Goal: Task Accomplishment & Management: Use online tool/utility

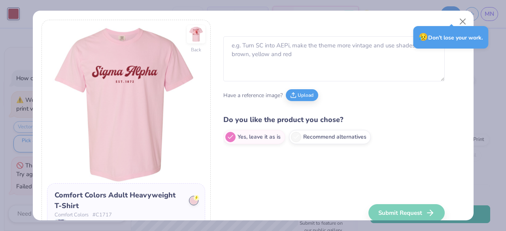
type textarea "x"
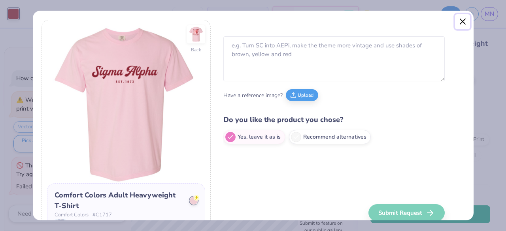
click at [465, 20] on button "Close" at bounding box center [462, 21] width 15 height 15
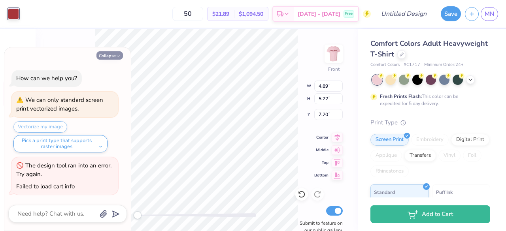
click at [114, 57] on button "Collapse" at bounding box center [110, 55] width 27 height 8
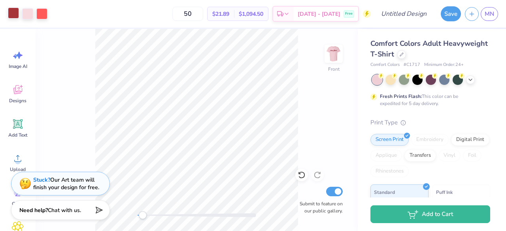
click at [13, 11] on div at bounding box center [13, 13] width 11 height 11
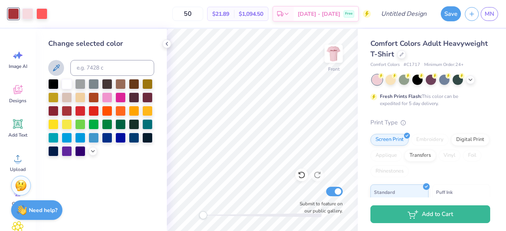
click at [56, 70] on icon at bounding box center [55, 67] width 9 height 9
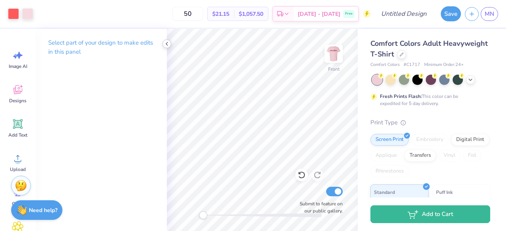
click at [167, 42] on icon at bounding box center [167, 44] width 6 height 6
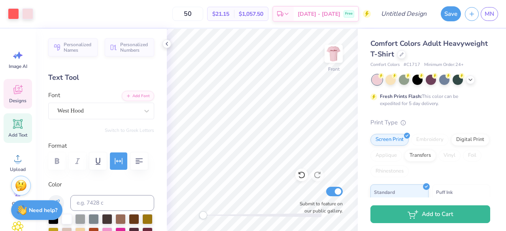
click at [15, 94] on icon at bounding box center [18, 91] width 8 height 6
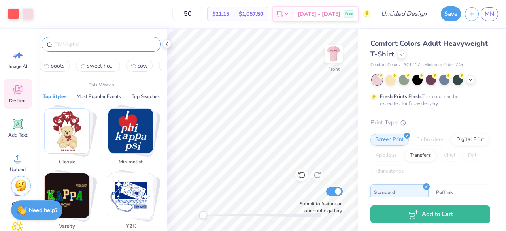
click at [117, 43] on input "text" at bounding box center [105, 44] width 101 height 8
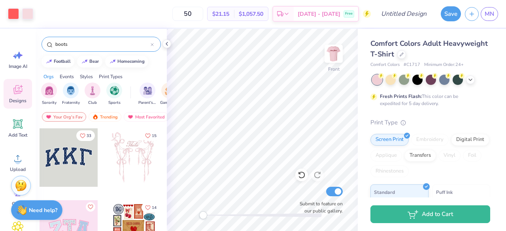
type input "boots"
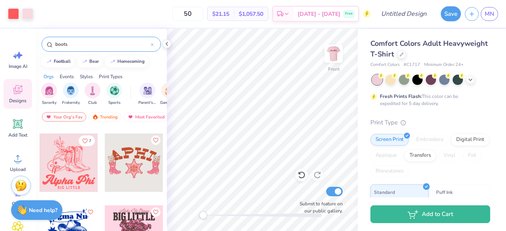
scroll to position [438, 0]
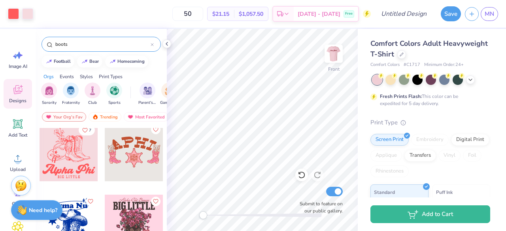
click at [59, 159] on div at bounding box center [69, 152] width 59 height 59
click at [170, 44] on icon at bounding box center [167, 44] width 6 height 6
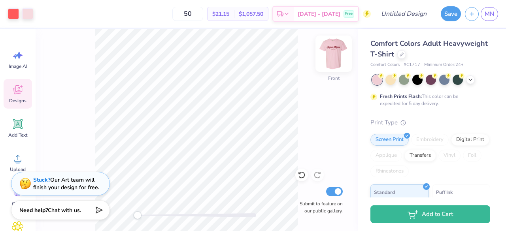
click at [337, 51] on img at bounding box center [334, 54] width 32 height 32
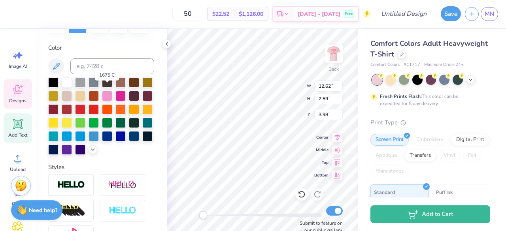
scroll to position [141, 0]
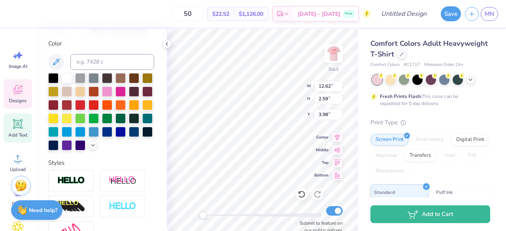
click at [72, 122] on div at bounding box center [67, 119] width 10 height 10
click at [55, 61] on icon at bounding box center [55, 61] width 9 height 9
click at [332, 52] on div "Back W 12.62 12.62 " H 2.59 2.59 " Y 3.98 3.98 " Center Middle Top Bottom Submi…" at bounding box center [262, 130] width 191 height 203
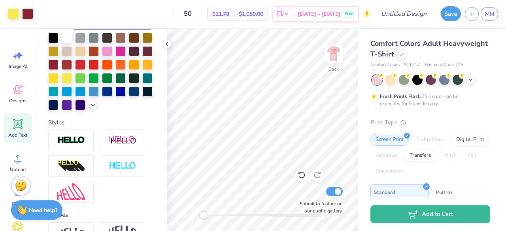
scroll to position [178, 0]
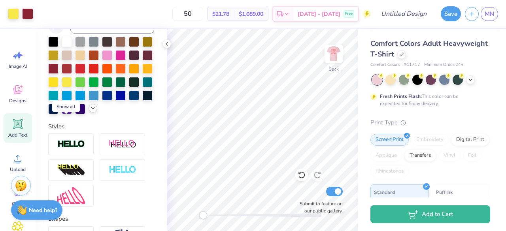
click at [90, 112] on icon at bounding box center [93, 108] width 6 height 6
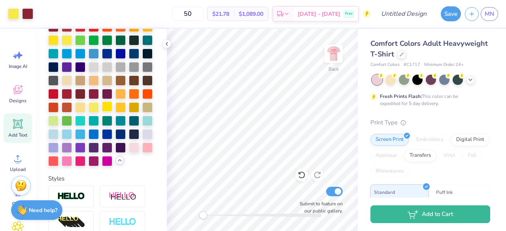
scroll to position [221, 0]
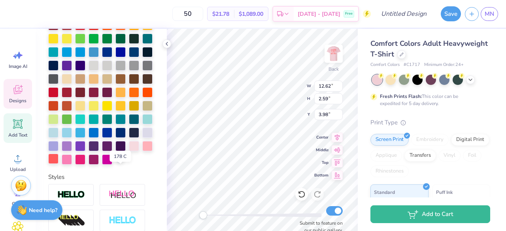
click at [59, 164] on div at bounding box center [53, 159] width 10 height 10
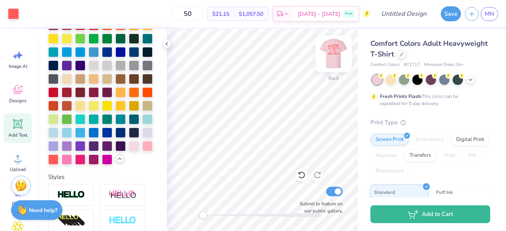
click at [336, 55] on img at bounding box center [334, 54] width 32 height 32
click at [169, 46] on icon at bounding box center [167, 44] width 6 height 6
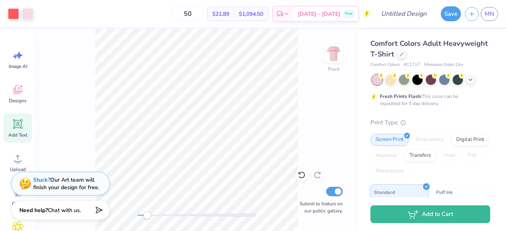
drag, startPoint x: 137, startPoint y: 219, endPoint x: 147, endPoint y: 217, distance: 10.4
click at [147, 217] on div "Accessibility label" at bounding box center [147, 216] width 8 height 8
drag, startPoint x: 148, startPoint y: 217, endPoint x: 138, endPoint y: 212, distance: 10.8
click at [138, 212] on div "Accessibility label" at bounding box center [139, 216] width 8 height 8
click at [332, 51] on img at bounding box center [334, 54] width 32 height 32
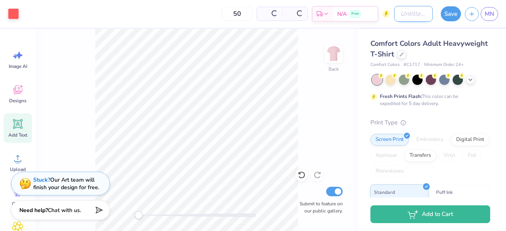
click at [402, 16] on input "Design Title" at bounding box center [414, 14] width 39 height 16
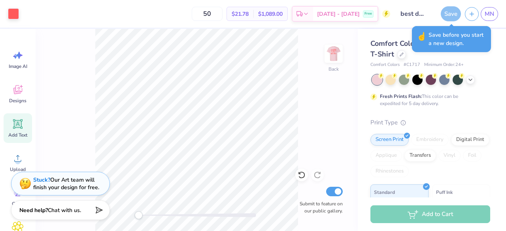
scroll to position [221, 0]
click at [449, 14] on div "Save" at bounding box center [451, 13] width 20 height 15
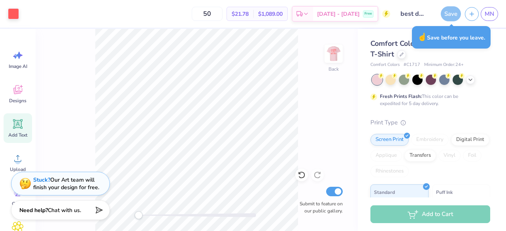
click at [449, 14] on div "Save" at bounding box center [451, 13] width 20 height 15
click at [473, 13] on line "button" at bounding box center [472, 13] width 4 height 0
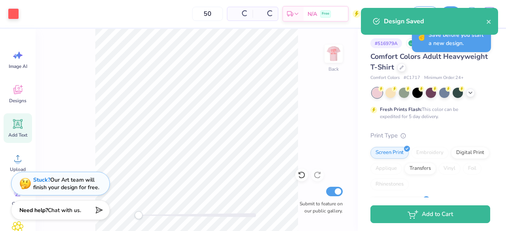
click at [453, 15] on div "Art colors 50 Per Item Total Est. Delivery N/A Free Design Title best design Sa…" at bounding box center [253, 115] width 506 height 231
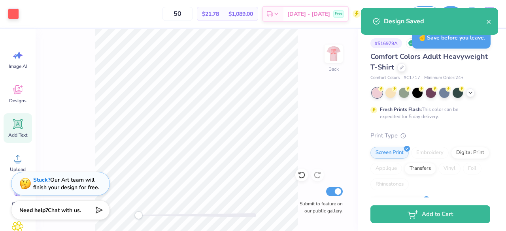
click at [326, 154] on div "Back Submit to feature on our public gallery." at bounding box center [197, 130] width 322 height 203
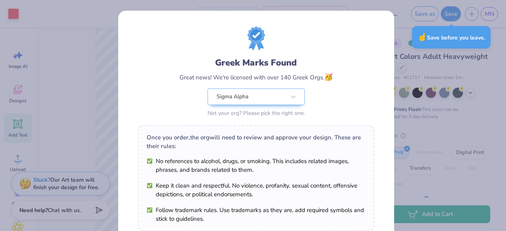
click at [489, 22] on div "Design Saved" at bounding box center [430, 24] width 140 height 36
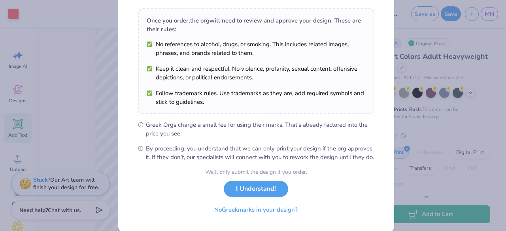
scroll to position [138, 0]
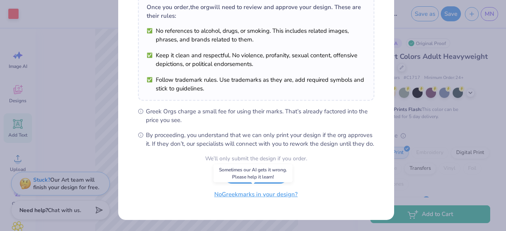
click at [240, 198] on button "No Greek marks in your design?" at bounding box center [256, 195] width 97 height 16
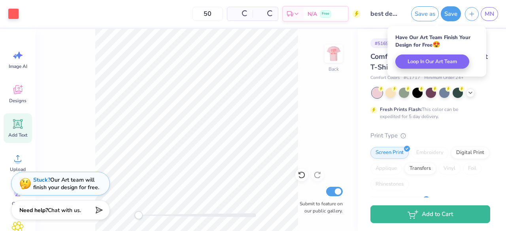
scroll to position [22, 0]
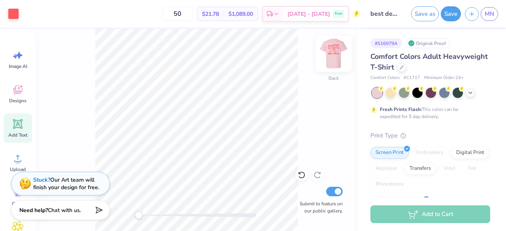
click at [339, 53] on img at bounding box center [334, 54] width 32 height 32
click at [300, 143] on div "Back Submit to feature on our public gallery." at bounding box center [197, 130] width 322 height 203
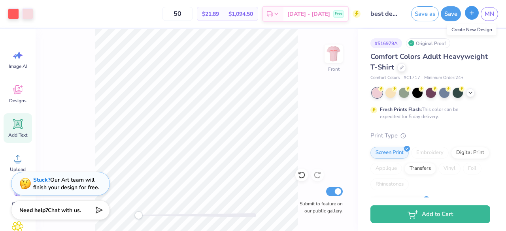
click at [472, 15] on icon "button" at bounding box center [472, 12] width 7 height 7
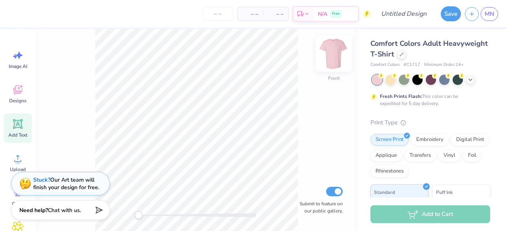
click at [330, 56] on img at bounding box center [334, 54] width 32 height 32
click at [24, 96] on div "Designs" at bounding box center [18, 94] width 28 height 30
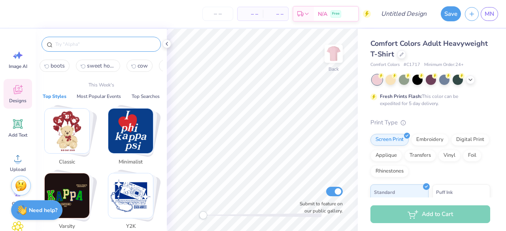
click at [97, 46] on input "text" at bounding box center [105, 44] width 101 height 8
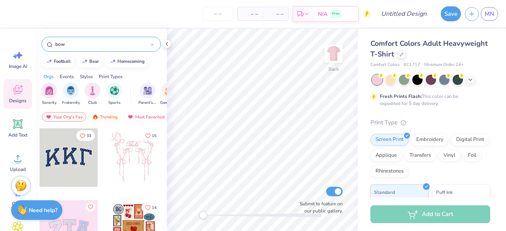
type input "bow"
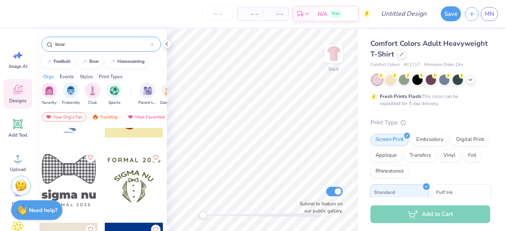
scroll to position [771, 0]
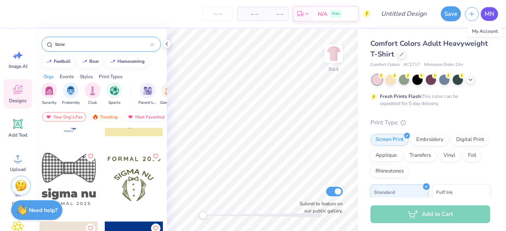
click at [489, 15] on span "MN" at bounding box center [489, 13] width 9 height 9
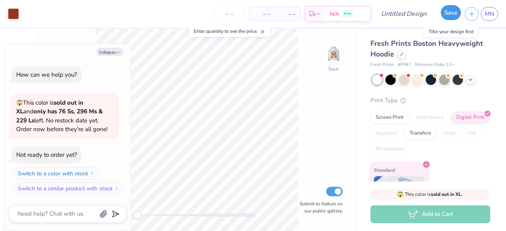
click at [444, 15] on button "Save" at bounding box center [451, 12] width 20 height 15
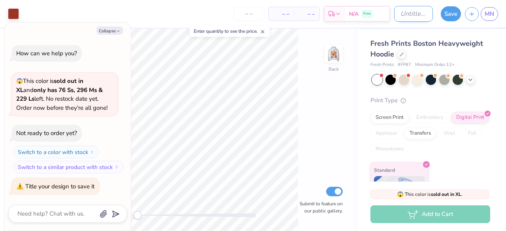
type textarea "x"
click at [398, 14] on input "Design Title" at bounding box center [414, 14] width 39 height 16
type input "s"
type textarea "x"
type input "st"
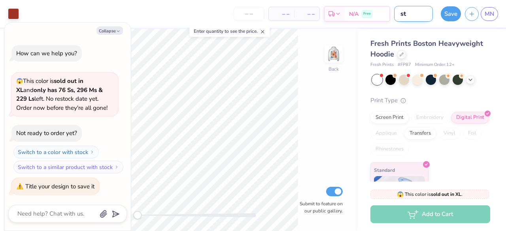
type textarea "x"
type input "sta"
type textarea "x"
type input "stam"
type textarea "x"
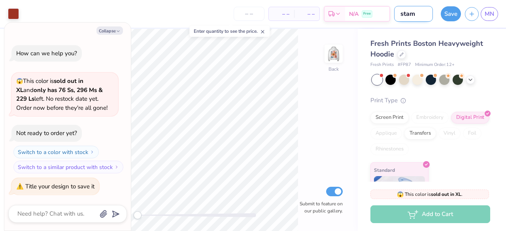
type input "stamp"
type textarea "x"
type input "stampy"
type textarea "x"
type input "stampy"
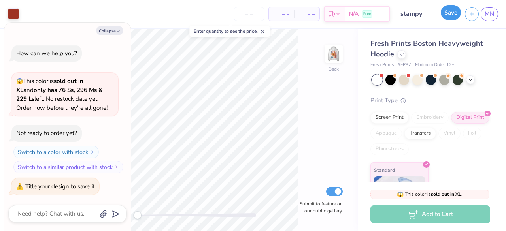
click at [446, 16] on button "Save" at bounding box center [451, 12] width 20 height 15
type textarea "x"
click at [446, 16] on div "Save" at bounding box center [451, 13] width 20 height 15
click at [253, 17] on input "number" at bounding box center [249, 14] width 31 height 14
type input "50"
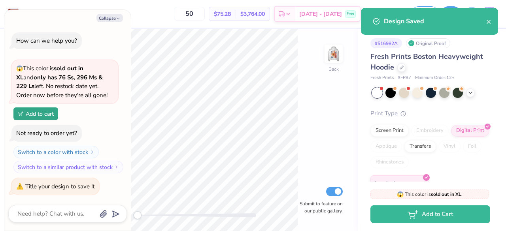
type textarea "x"
type input "50"
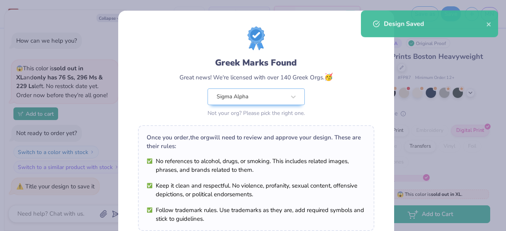
scroll to position [138, 0]
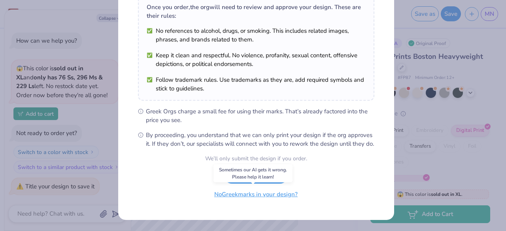
click at [245, 199] on button "No Greek marks in your design?" at bounding box center [256, 195] width 97 height 16
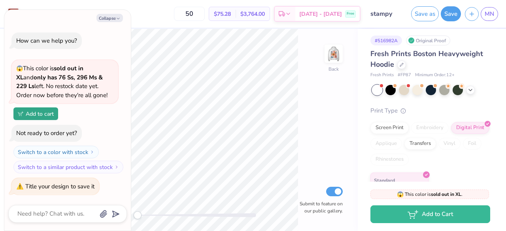
scroll to position [0, 0]
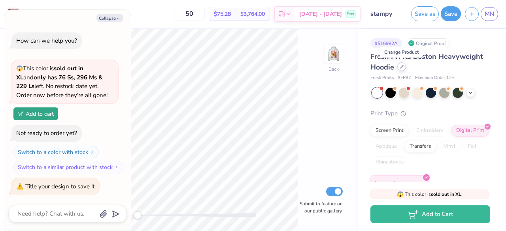
click at [403, 68] on div at bounding box center [402, 67] width 9 height 9
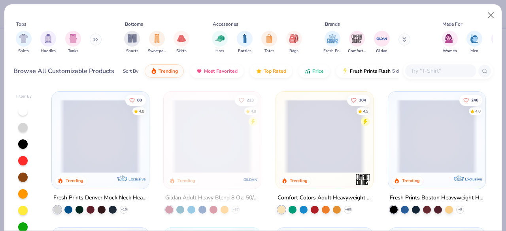
click at [337, 148] on span at bounding box center [325, 137] width 82 height 74
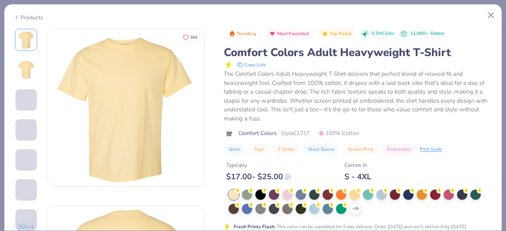
scroll to position [24, 0]
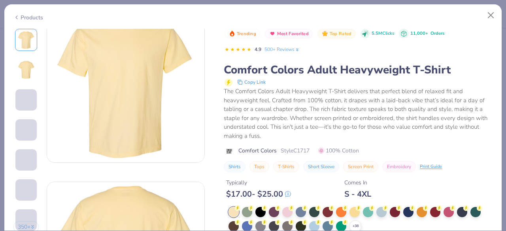
click at [291, 193] on icon at bounding box center [288, 194] width 5 height 5
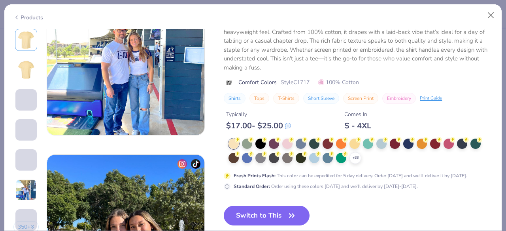
scroll to position [940, 0]
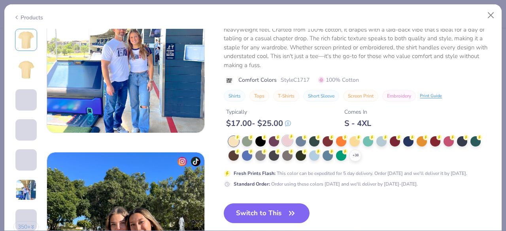
click at [289, 140] on div at bounding box center [288, 141] width 10 height 10
click at [270, 216] on button "Switch to This" at bounding box center [267, 214] width 86 height 20
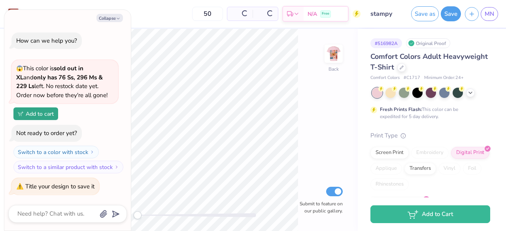
type textarea "x"
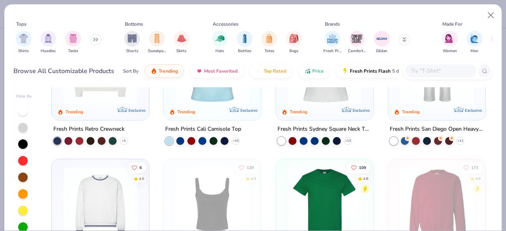
scroll to position [240, 0]
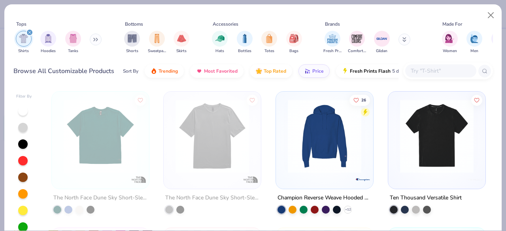
scroll to position [136, 0]
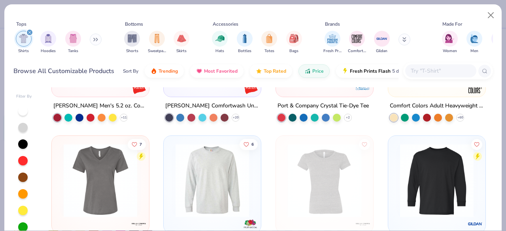
scroll to position [2514, 0]
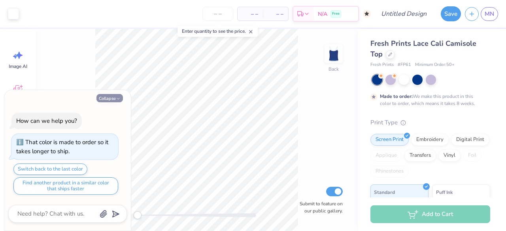
click at [112, 96] on button "Collapse" at bounding box center [110, 98] width 27 height 8
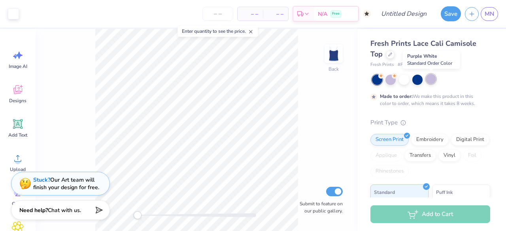
click at [433, 78] on div at bounding box center [431, 79] width 10 height 10
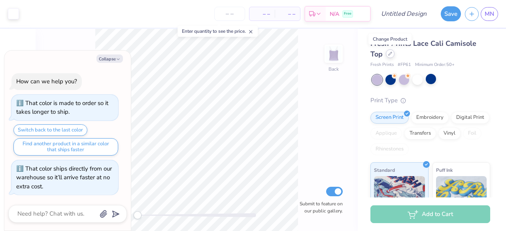
click at [389, 55] on icon at bounding box center [391, 54] width 4 height 4
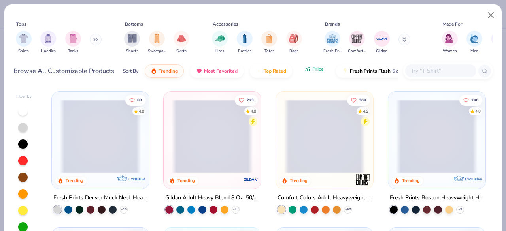
click at [314, 69] on span "Price" at bounding box center [318, 69] width 11 height 6
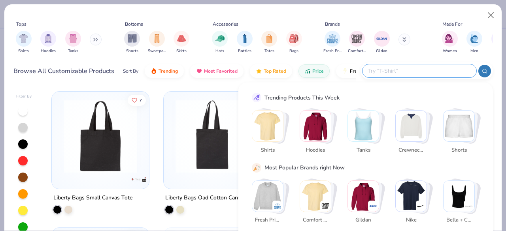
click at [427, 72] on input "text" at bounding box center [420, 70] width 104 height 9
click at [263, 129] on img "Stack Card Button Shirts" at bounding box center [267, 126] width 31 height 31
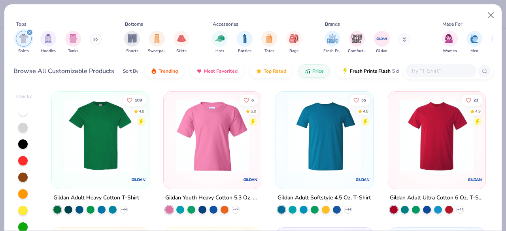
click at [320, 135] on img at bounding box center [325, 137] width 82 height 74
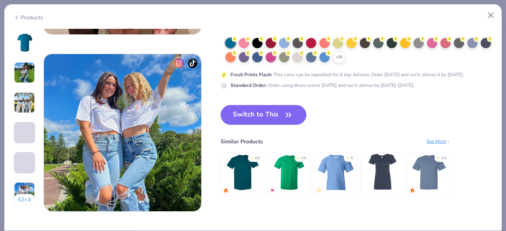
scroll to position [1038, 0]
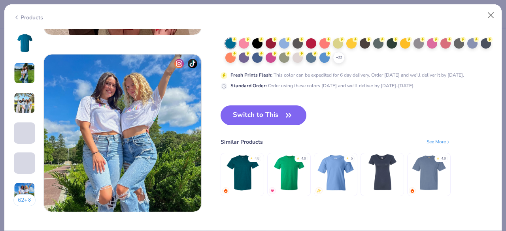
click at [275, 107] on button "Switch to This" at bounding box center [264, 116] width 86 height 20
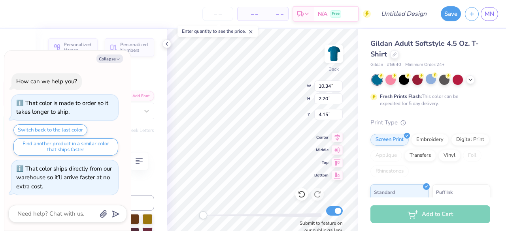
type textarea "x"
type textarea "Kappa"
type textarea "x"
type textarea "Kappa"
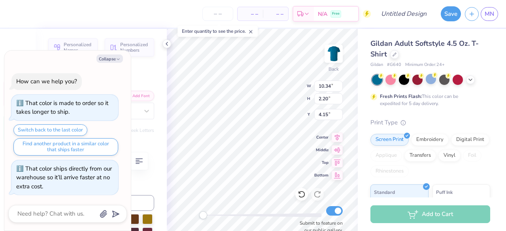
type textarea "x"
type textarea "[PERSON_NAME]"
type textarea "x"
type textarea "Kap"
type textarea "x"
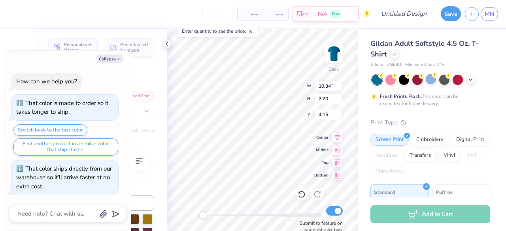
type textarea "Ka"
type textarea "x"
type textarea "K"
type textarea "x"
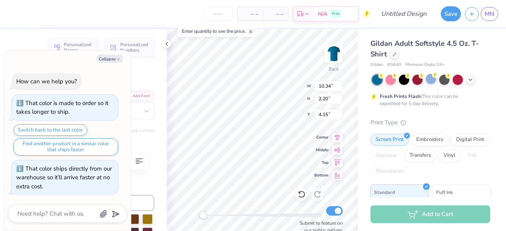
type textarea "x"
type textarea "S"
type textarea "x"
type textarea "Si"
type textarea "x"
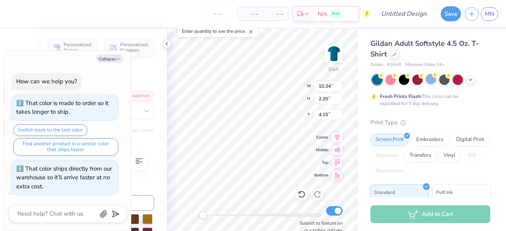
type textarea "Sigm"
type textarea "x"
type textarea "Sigma"
type textarea "x"
type textarea "Sigma"
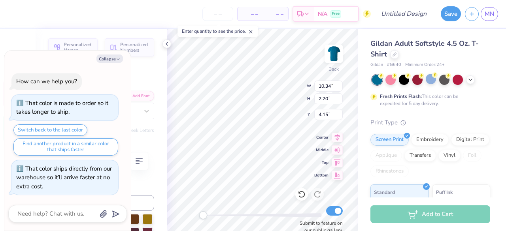
type textarea "x"
type textarea "Sigma A"
type textarea "x"
type textarea "Sigma Al"
type textarea "x"
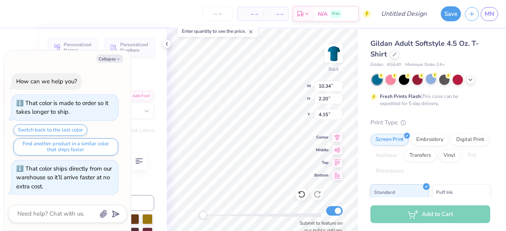
type textarea "Sigma Alp"
type textarea "x"
type textarea "Sigma Alph"
type textarea "x"
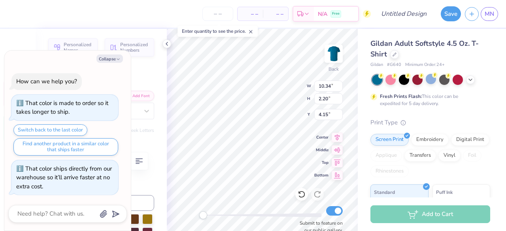
type textarea "Sigma Alpha"
type textarea "x"
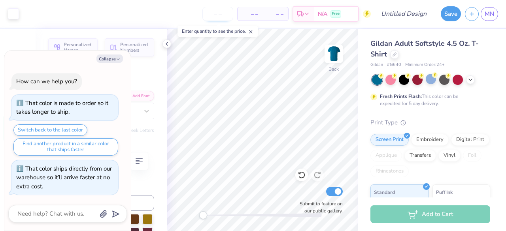
click at [216, 14] on input "number" at bounding box center [218, 14] width 31 height 14
type input "50"
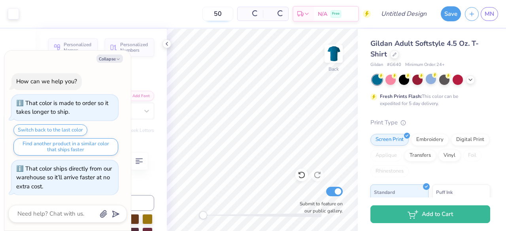
type textarea "x"
type input "50"
click at [472, 77] on icon at bounding box center [471, 79] width 6 height 6
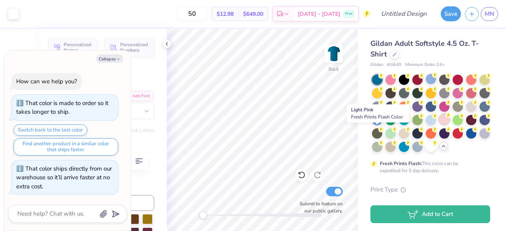
click at [440, 125] on div at bounding box center [445, 119] width 10 height 10
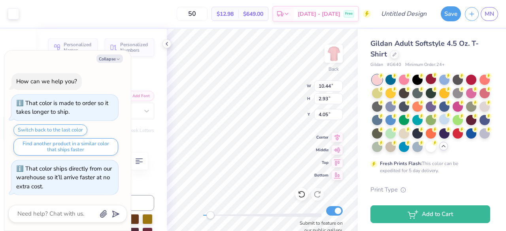
type textarea "x"
click at [392, 10] on div "Art colors 50 $12.98 Per Item $649.00 Total Est. Delivery Sep 21 - 24 Free Desi…" at bounding box center [253, 14] width 506 height 28
type input "b"
type textarea "x"
type input "bo"
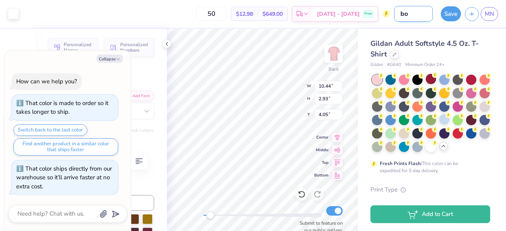
type textarea "x"
type input "bow"
type textarea "x"
type input "bow"
type textarea "x"
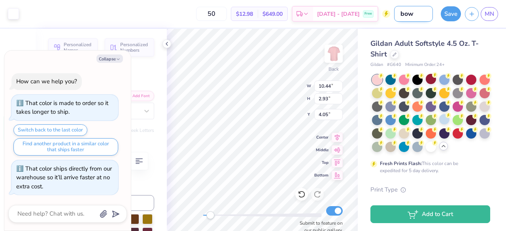
type input "bow f"
type textarea "x"
type input "bow fr"
type textarea "x"
type input "bow fro"
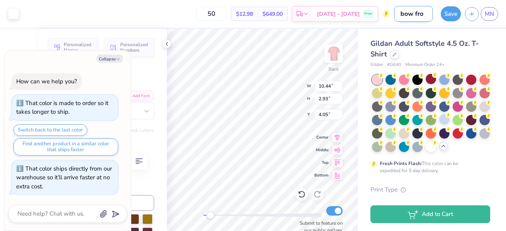
type textarea "x"
type input "bow fron"
type textarea "x"
type input "bow front"
type textarea "x"
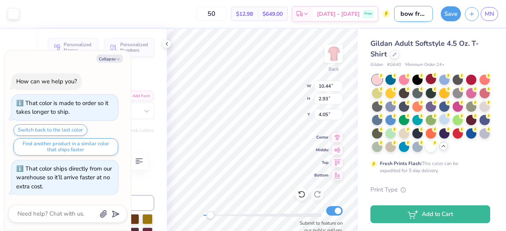
scroll to position [0, 2]
type input "bow front"
click at [454, 16] on button "Save" at bounding box center [451, 12] width 20 height 15
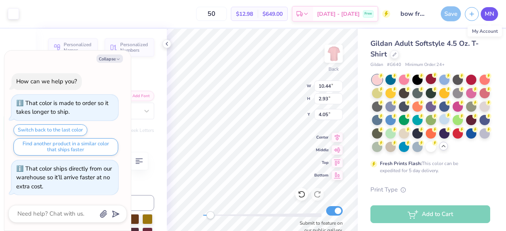
click at [485, 15] on link "MN" at bounding box center [489, 14] width 17 height 14
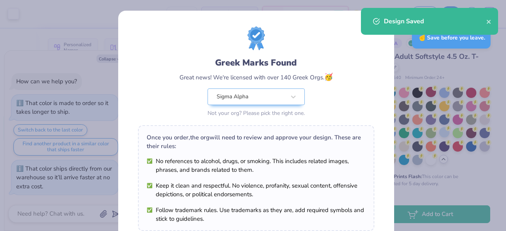
scroll to position [138, 0]
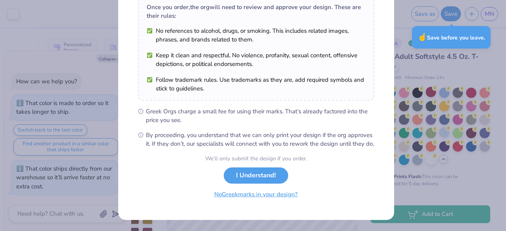
click at [247, 197] on button "No Greek marks in your design?" at bounding box center [256, 195] width 97 height 16
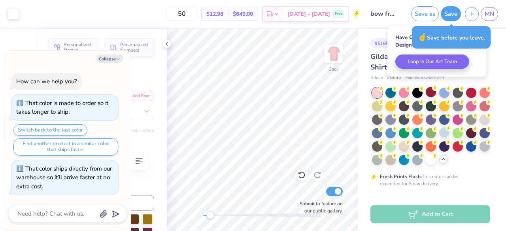
scroll to position [22, 0]
click at [486, 12] on span "MN" at bounding box center [489, 13] width 9 height 9
type textarea "x"
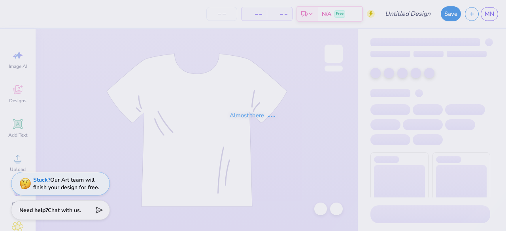
type input "best design"
type input "50"
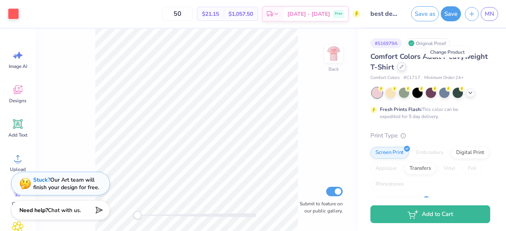
click at [404, 67] on icon at bounding box center [402, 67] width 4 height 4
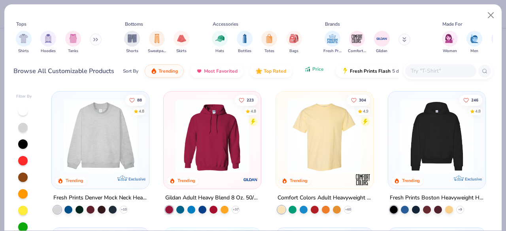
click at [314, 74] on button "Price" at bounding box center [314, 69] width 31 height 13
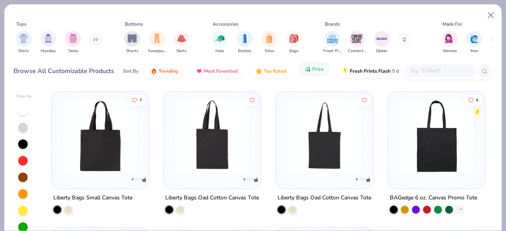
click at [314, 74] on button "Price" at bounding box center [314, 69] width 31 height 13
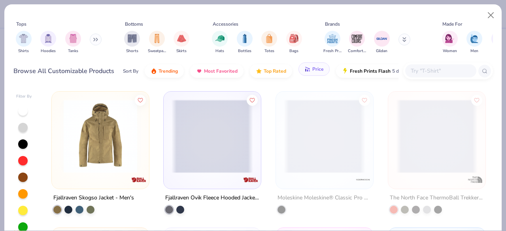
click at [314, 74] on button "Price" at bounding box center [314, 69] width 31 height 13
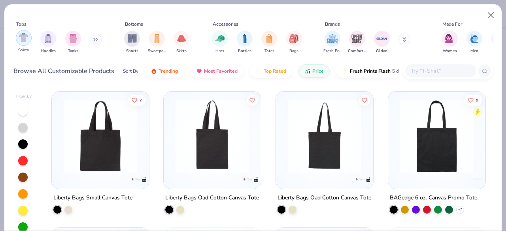
click at [22, 39] on img "filter for Shirts" at bounding box center [23, 37] width 9 height 9
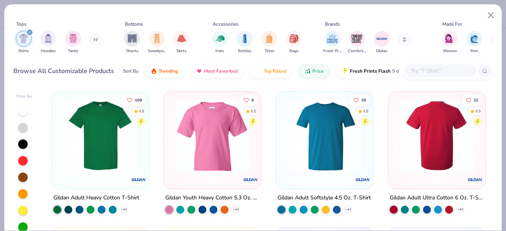
click at [286, 137] on img at bounding box center [325, 137] width 82 height 74
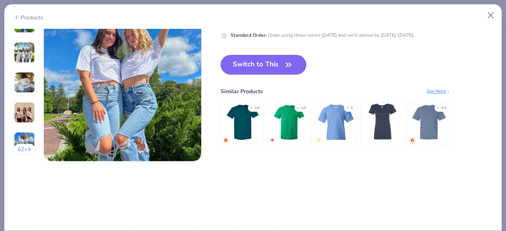
scroll to position [1086, 0]
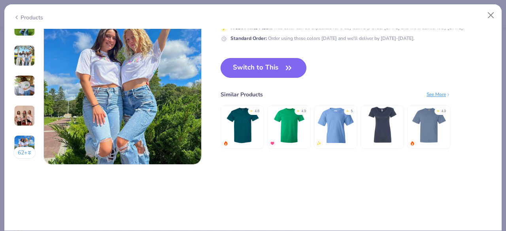
click at [281, 63] on button "Switch to This" at bounding box center [264, 68] width 86 height 20
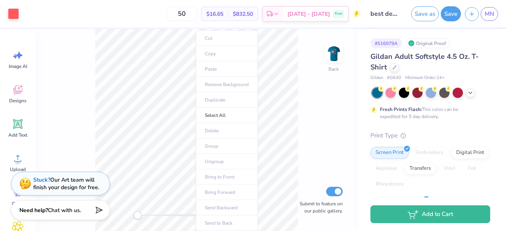
click at [309, 157] on div "Back Submit to feature on our public gallery." at bounding box center [197, 130] width 322 height 203
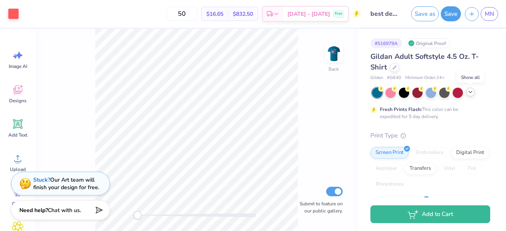
click at [470, 92] on polyline at bounding box center [470, 92] width 3 height 2
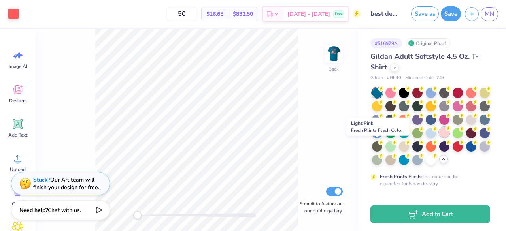
click at [440, 138] on div at bounding box center [445, 132] width 10 height 10
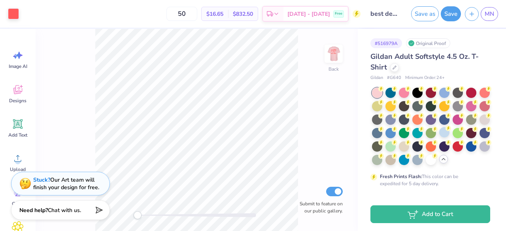
click at [336, 44] on div "Back Submit to feature on our public gallery." at bounding box center [197, 130] width 322 height 203
click at [337, 58] on img at bounding box center [334, 54] width 32 height 32
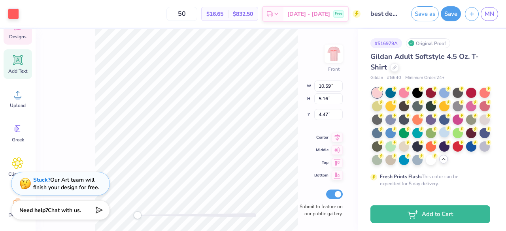
scroll to position [71, 0]
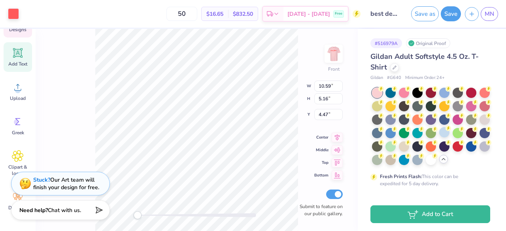
click at [23, 62] on span "Add Text" at bounding box center [17, 64] width 19 height 6
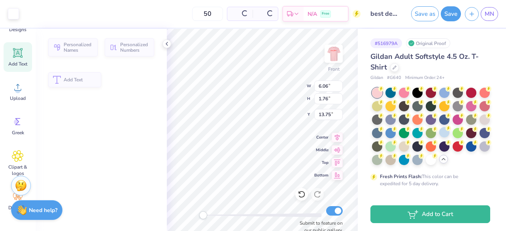
type input "6.06"
type input "1.76"
type input "13.75"
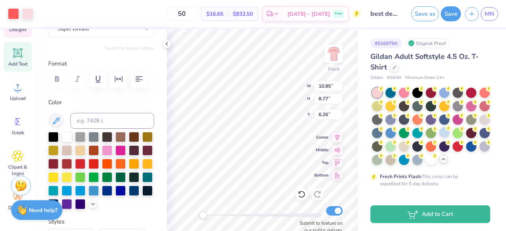
scroll to position [94, 0]
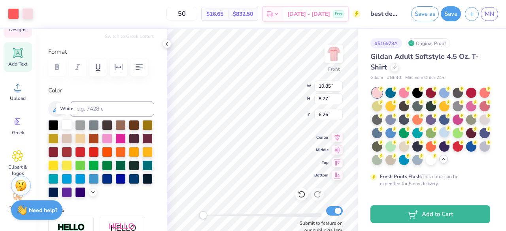
click at [66, 125] on div at bounding box center [67, 125] width 10 height 10
type input "10.59"
type input "5.16"
type input "4.47"
type input "10.85"
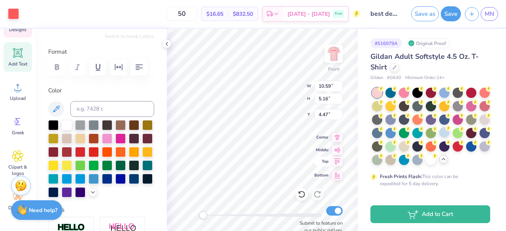
type input "8.77"
type input "6.26"
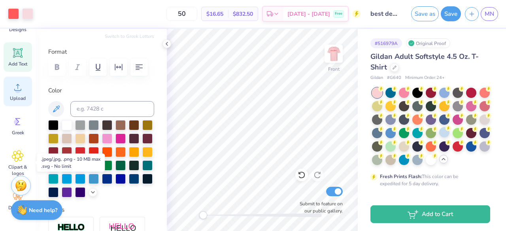
scroll to position [0, 0]
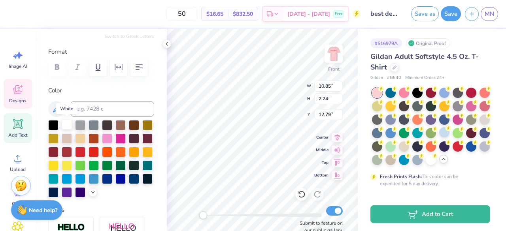
click at [67, 125] on div at bounding box center [67, 125] width 10 height 10
type input "10.59"
type input "5.16"
type input "4.47"
click at [61, 110] on button at bounding box center [56, 109] width 16 height 16
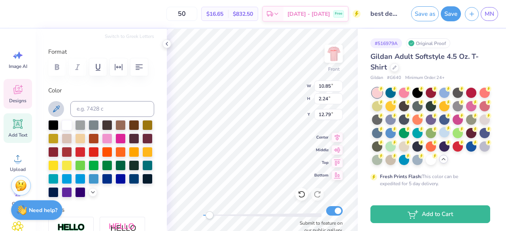
click at [55, 110] on icon at bounding box center [55, 108] width 9 height 9
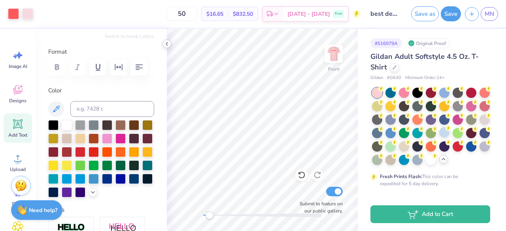
click at [167, 46] on icon at bounding box center [167, 44] width 6 height 6
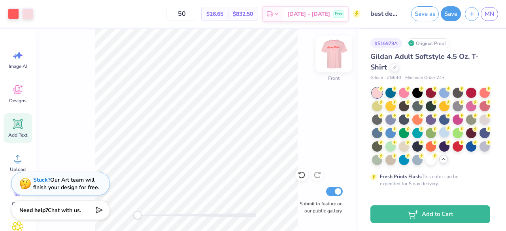
click at [333, 55] on img at bounding box center [334, 54] width 32 height 32
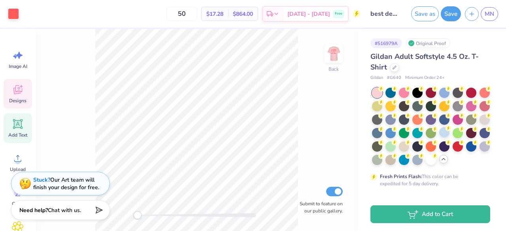
click at [21, 84] on icon at bounding box center [18, 90] width 12 height 12
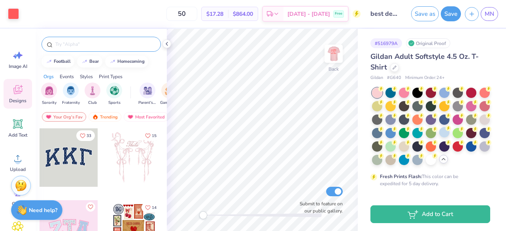
click at [104, 44] on input "text" at bounding box center [105, 44] width 101 height 8
type input "bow"
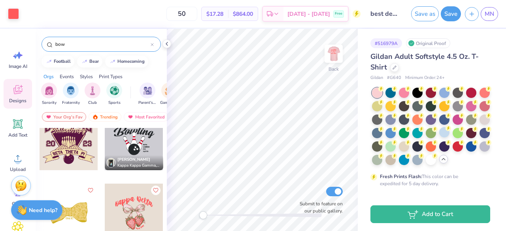
scroll to position [449, 0]
click at [10, 129] on div "Add Text" at bounding box center [18, 129] width 28 height 30
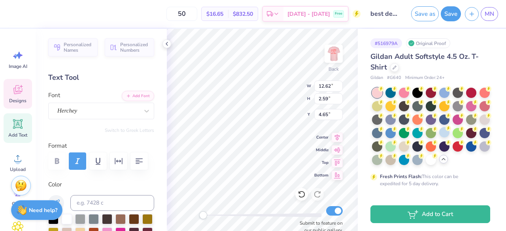
scroll to position [6, 1]
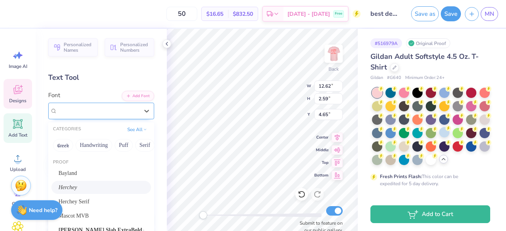
click at [113, 111] on div "Herchey" at bounding box center [98, 111] width 83 height 12
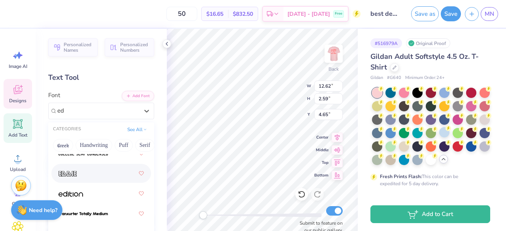
scroll to position [0, 0]
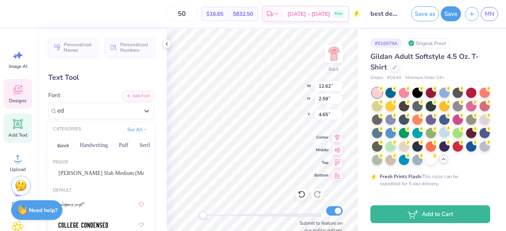
type input "ed"
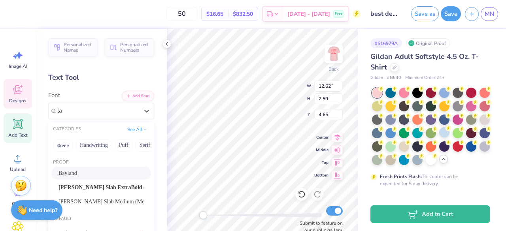
type input "l"
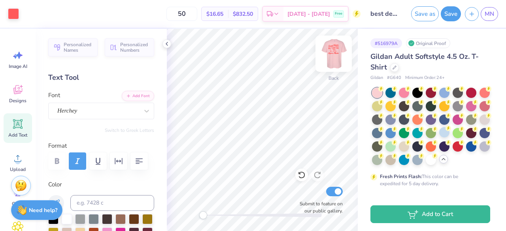
click at [338, 48] on img at bounding box center [334, 54] width 32 height 32
click at [334, 53] on img at bounding box center [334, 54] width 32 height 32
click at [343, 50] on img at bounding box center [334, 54] width 32 height 32
click at [342, 50] on img at bounding box center [334, 54] width 16 height 16
click at [327, 54] on img at bounding box center [334, 54] width 32 height 32
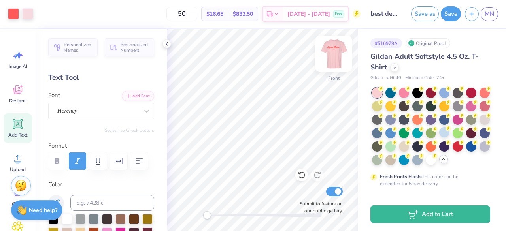
click at [335, 47] on img at bounding box center [334, 54] width 32 height 32
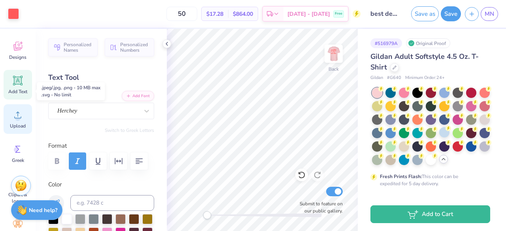
scroll to position [71, 0]
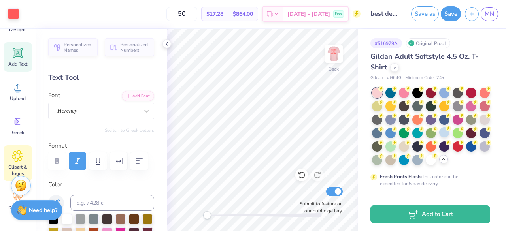
click at [19, 162] on icon at bounding box center [17, 156] width 11 height 12
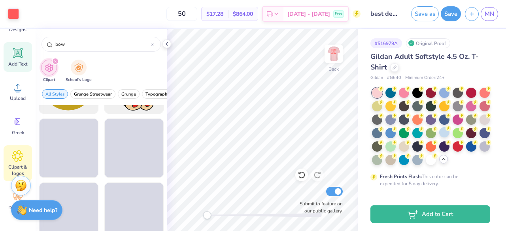
scroll to position [0, 0]
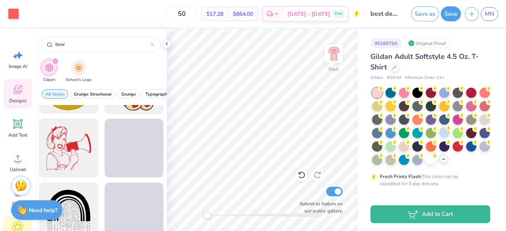
type input "bow"
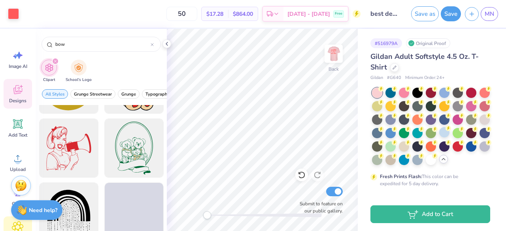
click at [13, 91] on icon at bounding box center [18, 90] width 12 height 12
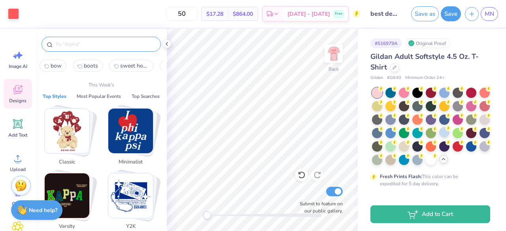
click at [99, 40] on input "text" at bounding box center [105, 44] width 101 height 8
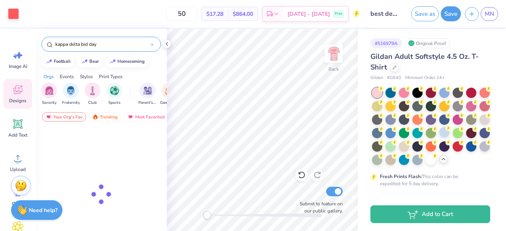
type input "kappa delta bid day"
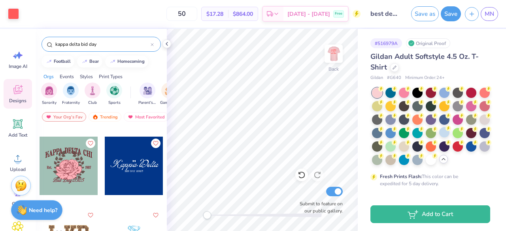
scroll to position [210, 0]
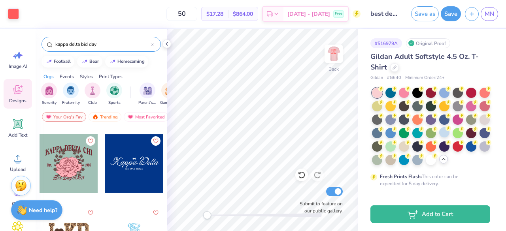
click at [129, 164] on div at bounding box center [134, 164] width 59 height 59
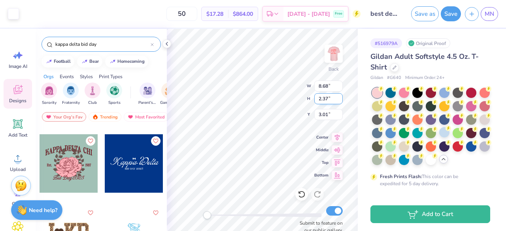
type input "12.62"
type input "2.59"
type input "4.65"
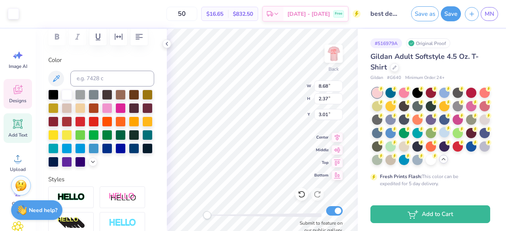
scroll to position [138, 0]
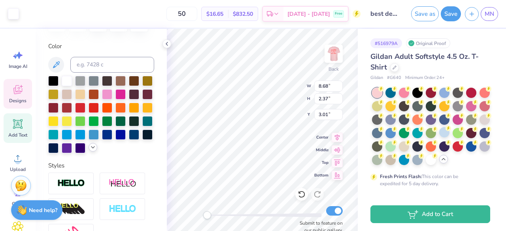
click at [90, 151] on icon at bounding box center [93, 147] width 6 height 6
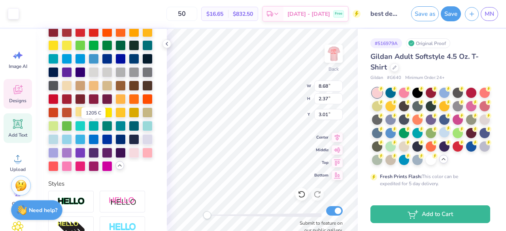
scroll to position [225, 0]
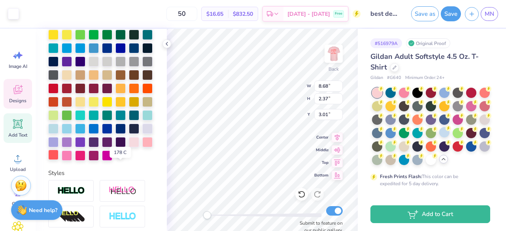
click at [59, 160] on div at bounding box center [53, 155] width 10 height 10
type input "4.16"
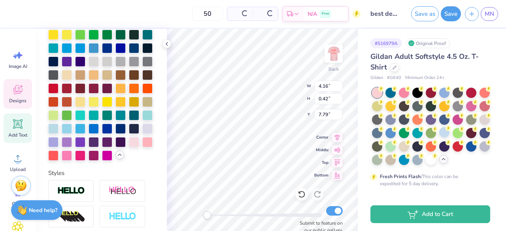
type input "0.42"
type input "7.79"
click at [59, 160] on div at bounding box center [53, 155] width 10 height 10
type input "10.79"
type input "2.50"
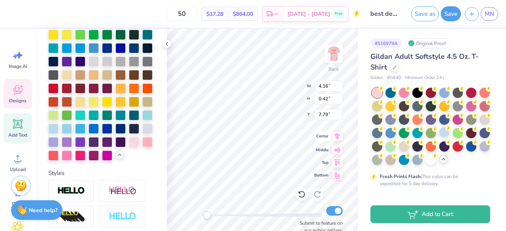
type input "5.17"
click at [59, 160] on div at bounding box center [53, 155] width 10 height 10
type textarea "K"
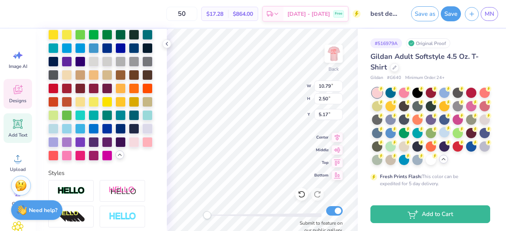
type textarea "Sigma Alpha"
type textarea "Recruitment 2025"
click at [59, 160] on div at bounding box center [53, 155] width 10 height 10
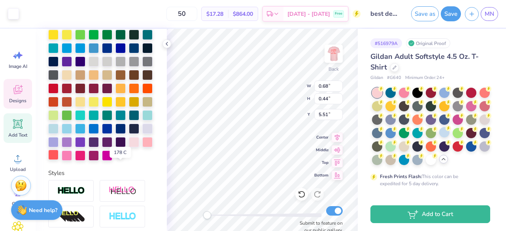
click at [59, 160] on div at bounding box center [53, 155] width 10 height 10
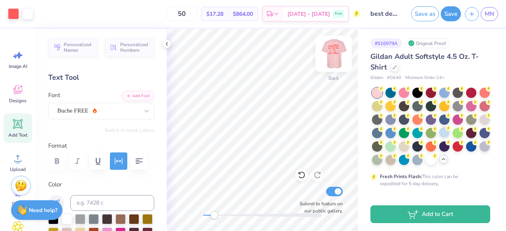
click at [329, 54] on img at bounding box center [334, 54] width 32 height 32
click at [338, 49] on img at bounding box center [334, 54] width 32 height 32
click at [165, 45] on icon at bounding box center [167, 44] width 6 height 6
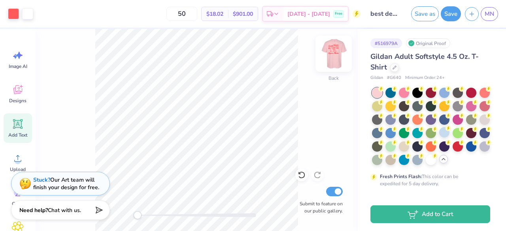
click at [330, 68] on img at bounding box center [334, 54] width 32 height 32
click at [340, 56] on img at bounding box center [334, 54] width 32 height 32
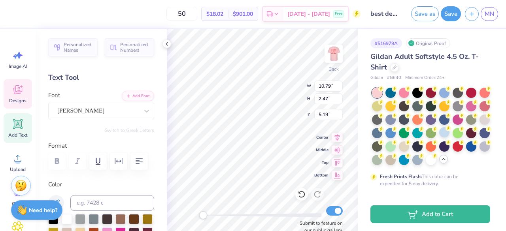
click at [276, 81] on div "Back W 10.79 10.79 " H 2.47 2.47 " Y 5.19 5.19 " Center Middle Top Bottom Submi…" at bounding box center [262, 130] width 191 height 203
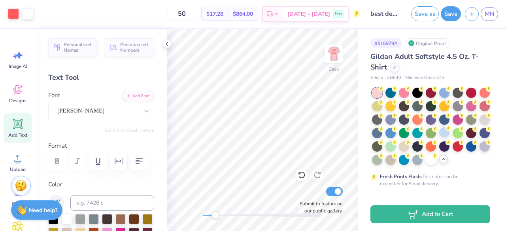
click at [214, 201] on div "Back Submit to feature on our public gallery." at bounding box center [262, 130] width 191 height 203
click at [339, 55] on img at bounding box center [334, 54] width 32 height 32
click at [208, 213] on div "Accessibility label" at bounding box center [208, 216] width 8 height 8
click at [338, 61] on img at bounding box center [334, 54] width 32 height 32
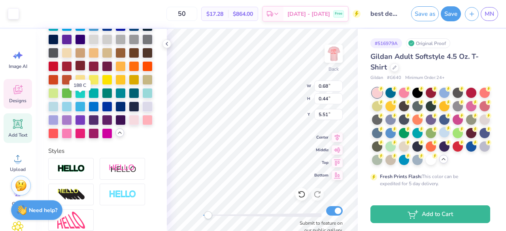
scroll to position [250, 0]
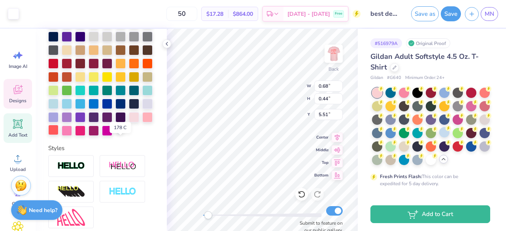
click at [59, 135] on div at bounding box center [53, 130] width 10 height 10
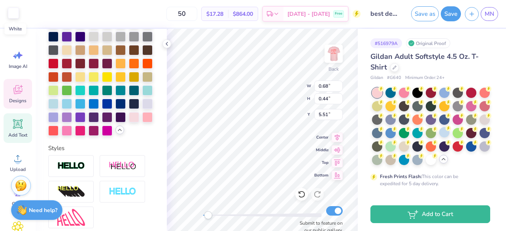
click at [15, 11] on div at bounding box center [13, 13] width 11 height 11
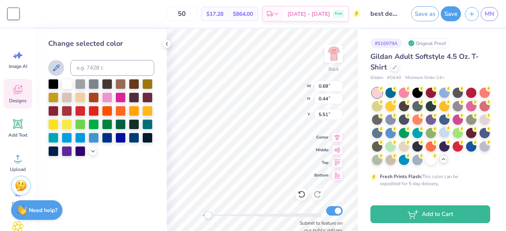
click at [53, 66] on icon at bounding box center [55, 67] width 9 height 9
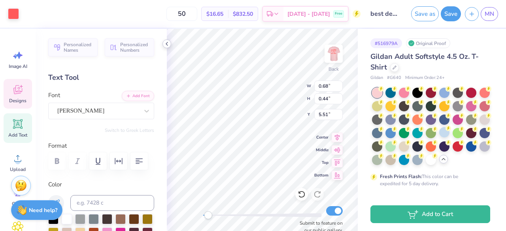
click at [168, 42] on icon at bounding box center [167, 44] width 6 height 6
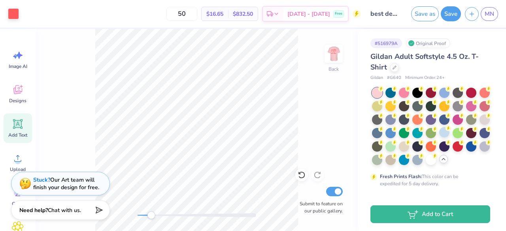
drag, startPoint x: 136, startPoint y: 217, endPoint x: 151, endPoint y: 214, distance: 15.3
click at [151, 214] on div "Accessibility label" at bounding box center [151, 216] width 8 height 8
click at [150, 214] on div "Accessibility label" at bounding box center [149, 216] width 8 height 8
click at [325, 48] on div "Back" at bounding box center [334, 59] width 18 height 28
click at [332, 55] on img at bounding box center [334, 54] width 32 height 32
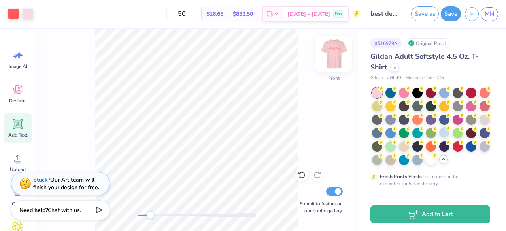
click at [340, 52] on img at bounding box center [334, 54] width 32 height 32
click at [340, 52] on img at bounding box center [334, 54] width 16 height 16
click at [143, 213] on div "Accessibility label" at bounding box center [142, 216] width 8 height 8
click at [343, 56] on img at bounding box center [334, 54] width 32 height 32
click at [343, 56] on div "Back Submit to feature on our public gallery." at bounding box center [197, 130] width 322 height 203
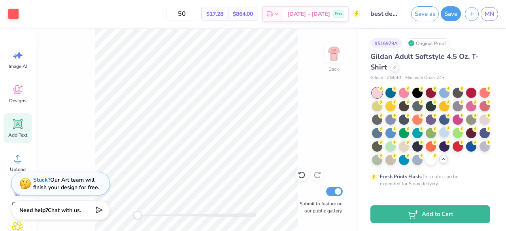
click at [129, 216] on div "Back Submit to feature on our public gallery." at bounding box center [197, 130] width 322 height 203
click at [338, 46] on img at bounding box center [334, 54] width 32 height 32
click at [336, 52] on img at bounding box center [334, 54] width 32 height 32
click at [146, 216] on div "Accessibility label" at bounding box center [146, 216] width 8 height 8
click at [450, 15] on button "Save" at bounding box center [451, 12] width 20 height 15
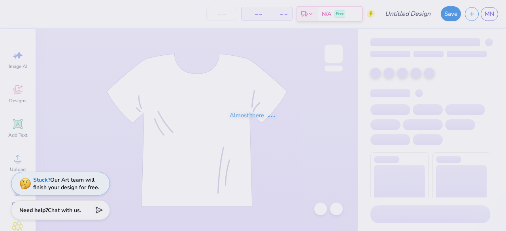
type input "bow front"
type input "50"
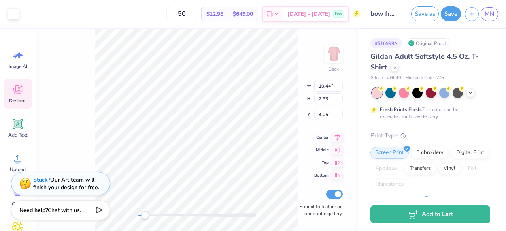
click at [20, 90] on icon at bounding box center [18, 90] width 12 height 12
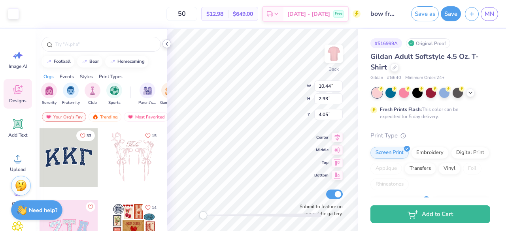
click at [169, 47] on div at bounding box center [167, 44] width 9 height 9
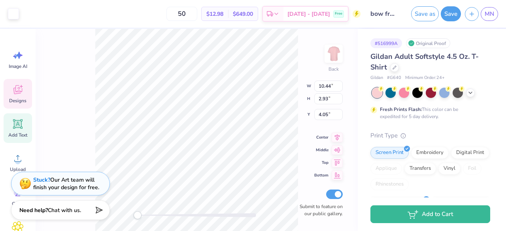
click at [15, 133] on span "Add Text" at bounding box center [17, 135] width 19 height 6
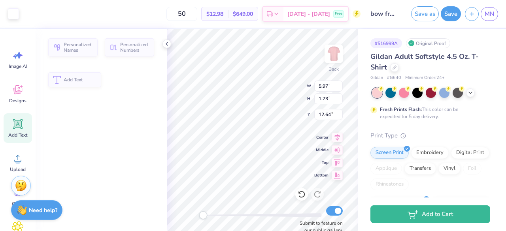
type input "5.97"
type input "1.73"
type input "12.64"
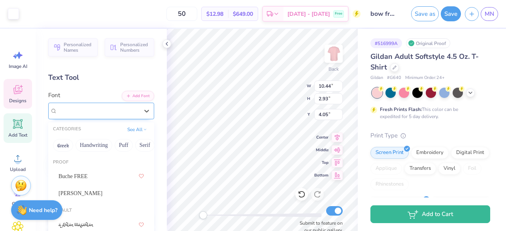
click at [91, 106] on div "Super Dream" at bounding box center [98, 111] width 83 height 12
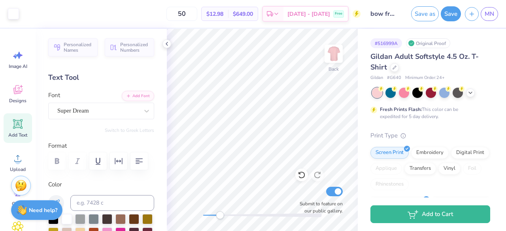
drag, startPoint x: 204, startPoint y: 218, endPoint x: 220, endPoint y: 214, distance: 16.6
click at [220, 214] on div "Accessibility label" at bounding box center [220, 216] width 8 height 8
click at [169, 42] on icon at bounding box center [167, 44] width 6 height 6
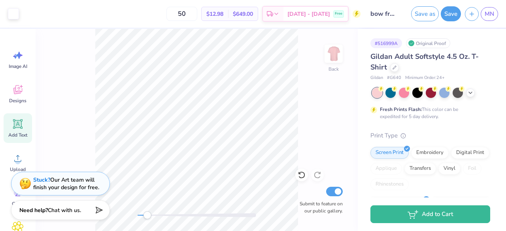
click at [150, 209] on div "Back Submit to feature on our public gallery." at bounding box center [197, 130] width 322 height 203
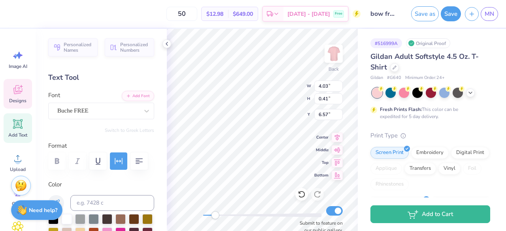
scroll to position [6, 1]
click at [268, 97] on div "Back W 4.03 4.03 " H 0.41 0.41 " Y 6.57 6.57 " Center Middle Top Bottom Submit …" at bounding box center [262, 130] width 191 height 203
type textarea "Recruitment 2025"
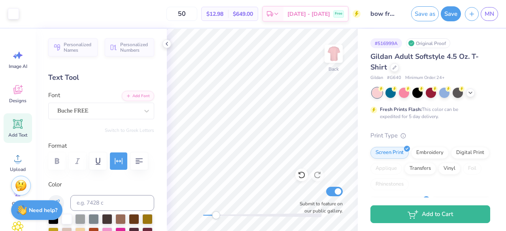
drag, startPoint x: 203, startPoint y: 219, endPoint x: 216, endPoint y: 215, distance: 13.6
click at [216, 215] on div "Accessibility label" at bounding box center [216, 216] width 8 height 8
click at [215, 209] on div "Back Submit to feature on our public gallery." at bounding box center [262, 130] width 191 height 203
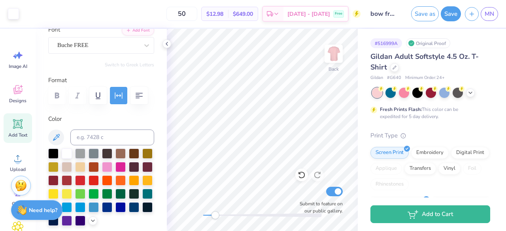
scroll to position [64, 0]
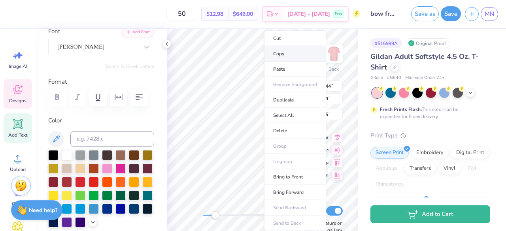
click at [275, 56] on li "Copy" at bounding box center [295, 53] width 62 height 15
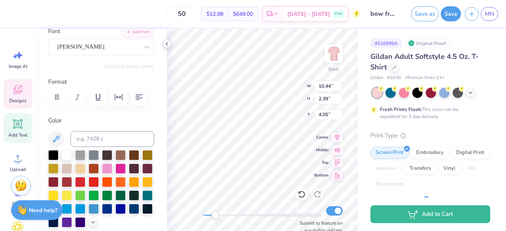
click at [170, 44] on icon at bounding box center [167, 44] width 6 height 6
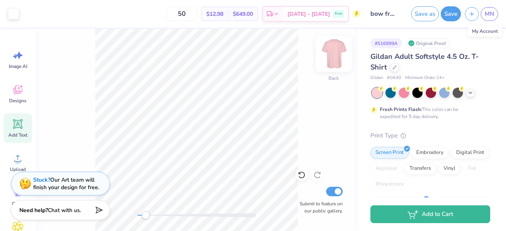
click at [329, 53] on img at bounding box center [334, 54] width 32 height 32
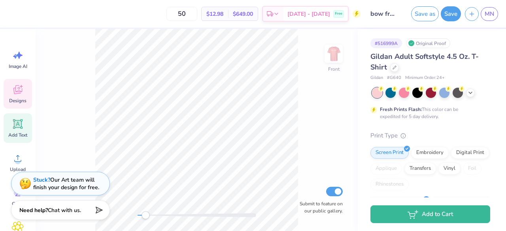
click at [19, 93] on icon at bounding box center [18, 91] width 8 height 6
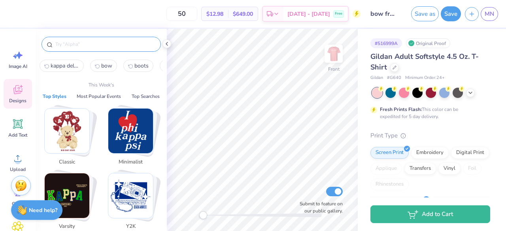
click at [89, 42] on input "text" at bounding box center [105, 44] width 101 height 8
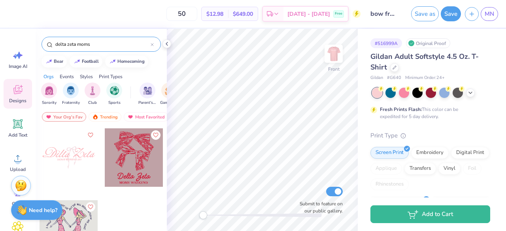
type input "delta zeta moms"
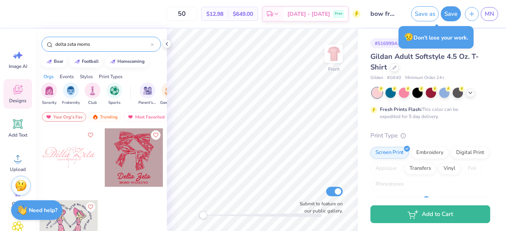
click at [66, 156] on div at bounding box center [69, 158] width 59 height 59
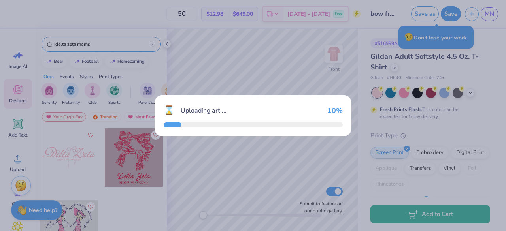
click at [66, 156] on div "⌛ Uploading art ... 10 %" at bounding box center [253, 115] width 506 height 231
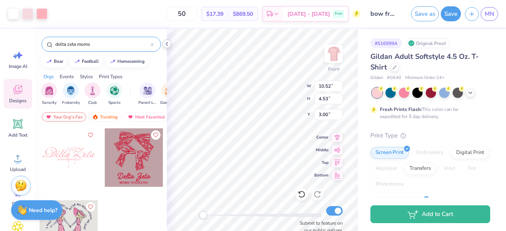
click at [166, 42] on icon at bounding box center [167, 44] width 6 height 6
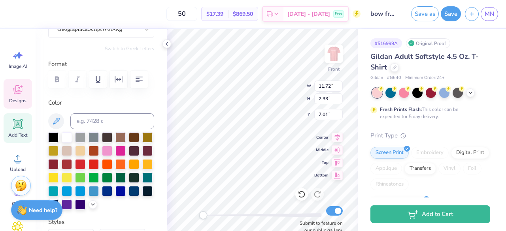
scroll to position [82, 0]
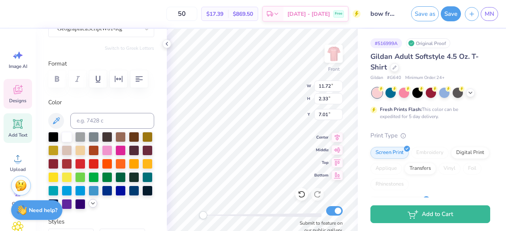
click at [90, 207] on icon at bounding box center [93, 204] width 6 height 6
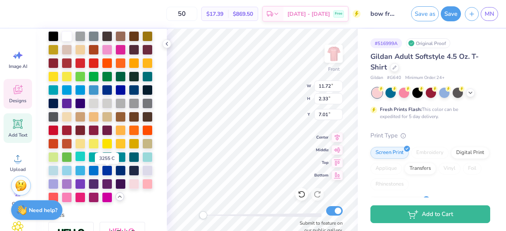
scroll to position [184, 0]
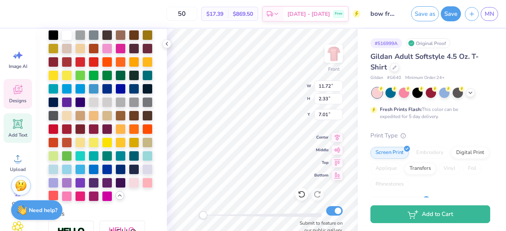
click at [59, 201] on div at bounding box center [53, 196] width 10 height 10
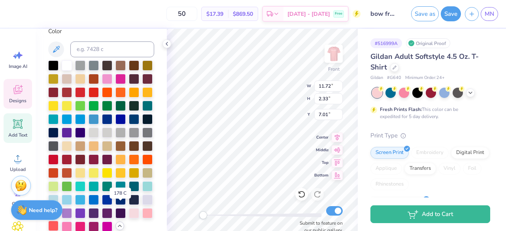
scroll to position [215, 0]
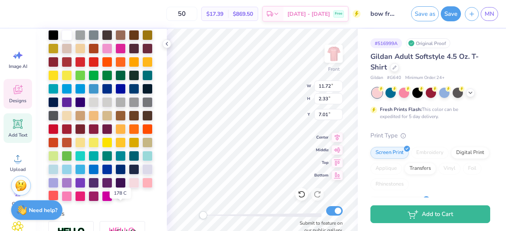
click at [59, 201] on div at bounding box center [53, 196] width 10 height 10
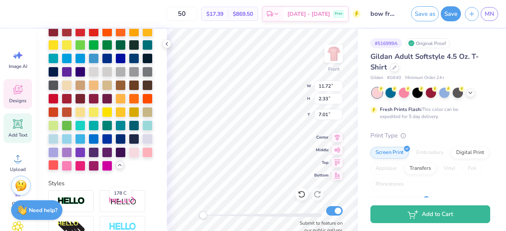
scroll to position [184, 0]
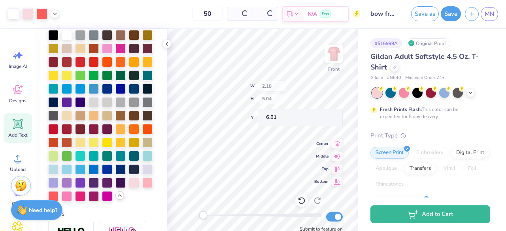
type input "2.18"
type input "5.04"
type input "6.81"
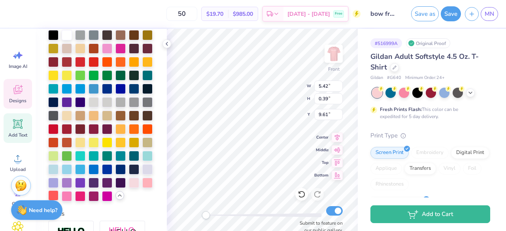
click at [59, 201] on div at bounding box center [53, 196] width 10 height 10
type textarea "Z"
type textarea "Sigma Alpha"
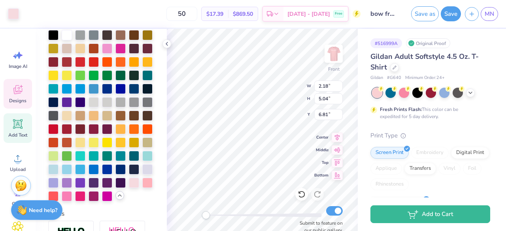
type input "2.18"
type input "5.04"
type input "13.61"
type input "4.18"
type input "9.34"
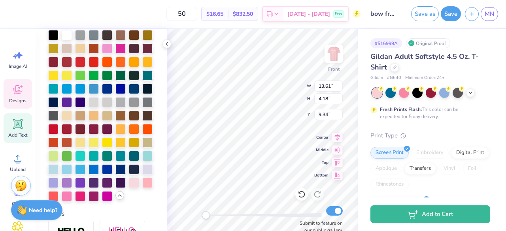
type input "2.18"
type input "5.04"
type input "3.00"
type input "5.42"
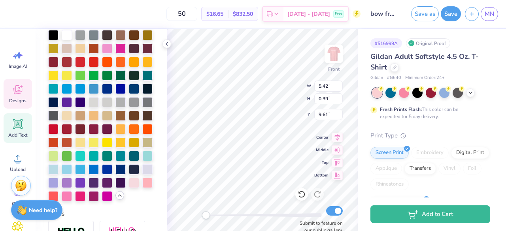
type input "0.39"
type input "9.61"
type textarea "Recruitment 2025"
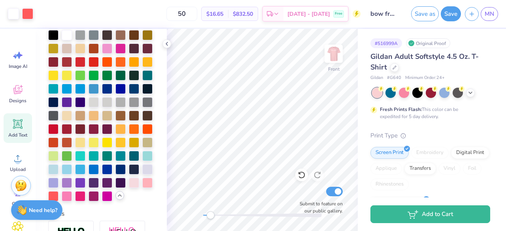
click at [211, 222] on div "Front Submit to feature on our public gallery." at bounding box center [262, 130] width 191 height 203
click at [339, 54] on img at bounding box center [334, 54] width 32 height 32
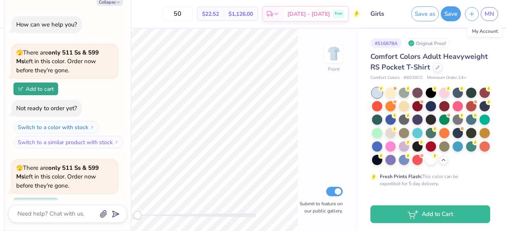
scroll to position [111, 0]
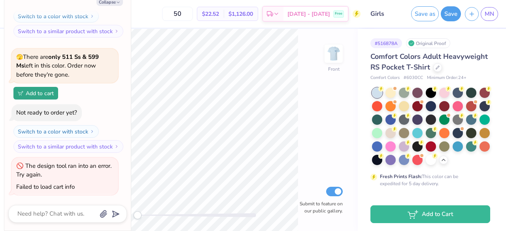
type textarea "x"
